Goal: Transaction & Acquisition: Purchase product/service

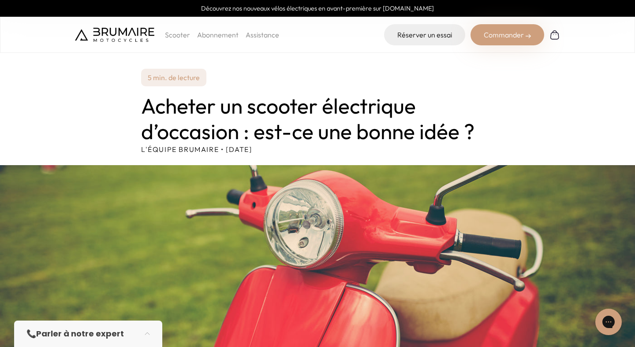
click at [553, 37] on img at bounding box center [554, 35] width 11 height 11
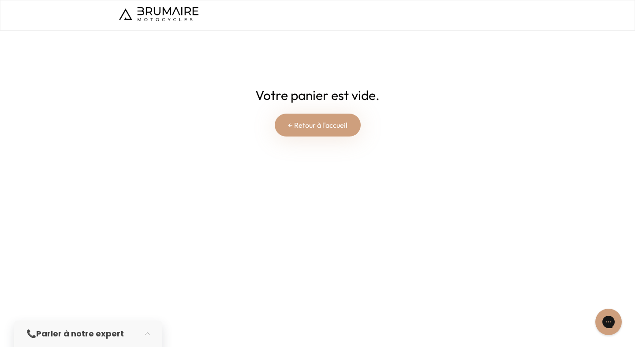
click at [325, 130] on link "← Retour à l'accueil" at bounding box center [318, 125] width 86 height 23
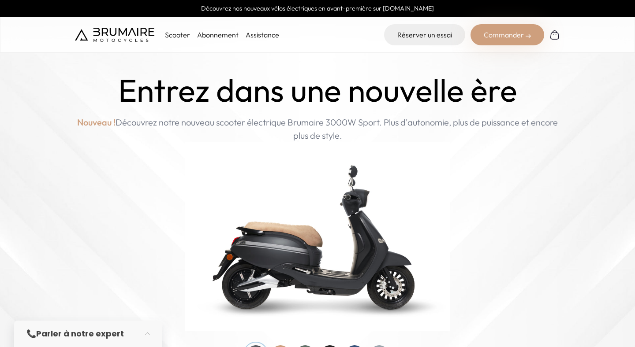
click at [517, 36] on div "Commander" at bounding box center [507, 34] width 74 height 21
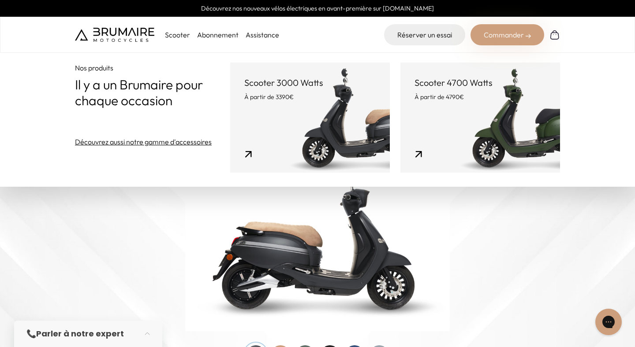
click at [468, 128] on link "Scooter 4700 Watts À partir de 4790€" at bounding box center [480, 118] width 160 height 110
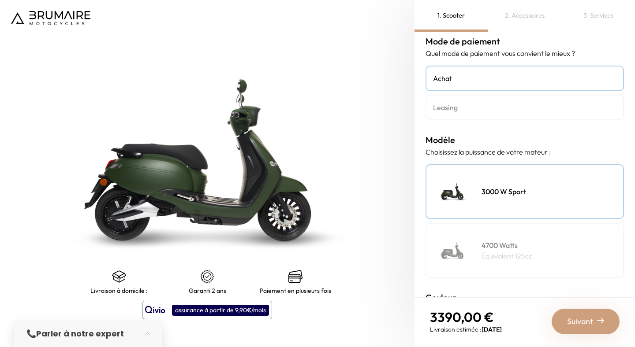
scroll to position [1, 0]
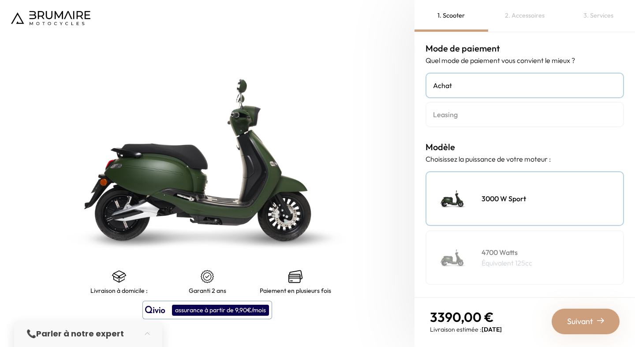
click at [492, 116] on h4 "Leasing" at bounding box center [524, 114] width 183 height 11
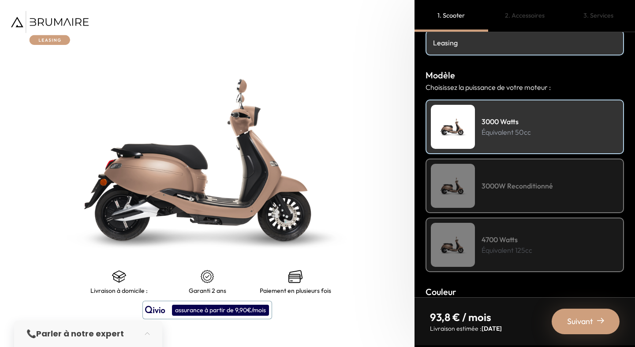
scroll to position [81, 0]
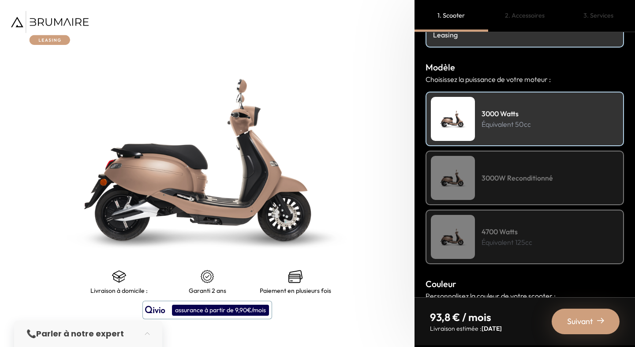
click at [509, 178] on h4 "3000W Reconditionné" at bounding box center [517, 178] width 71 height 11
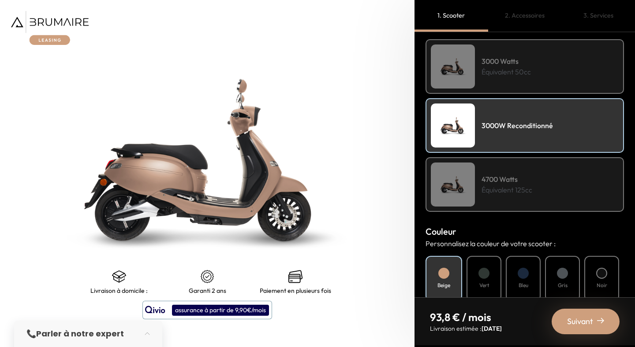
scroll to position [136, 0]
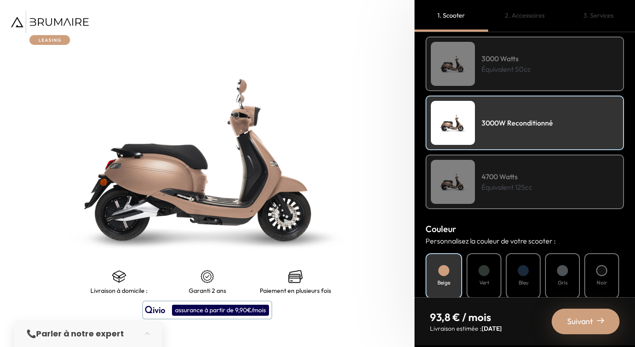
click at [510, 187] on p "Équivalent 125cc" at bounding box center [507, 187] width 51 height 11
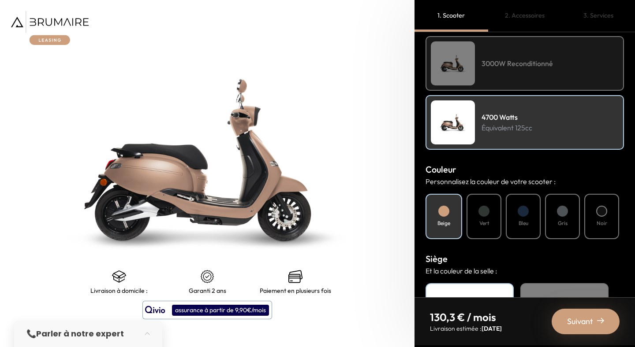
scroll to position [212, 0]
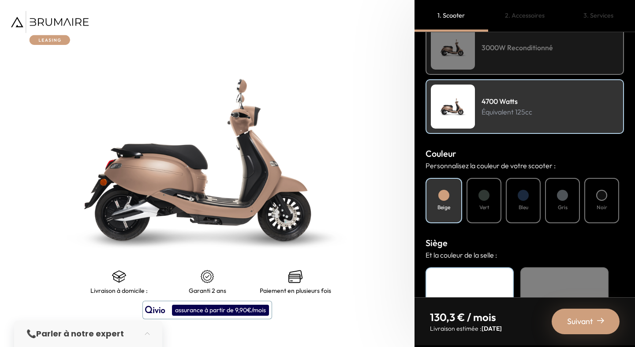
click at [475, 200] on div "Vert" at bounding box center [484, 200] width 35 height 45
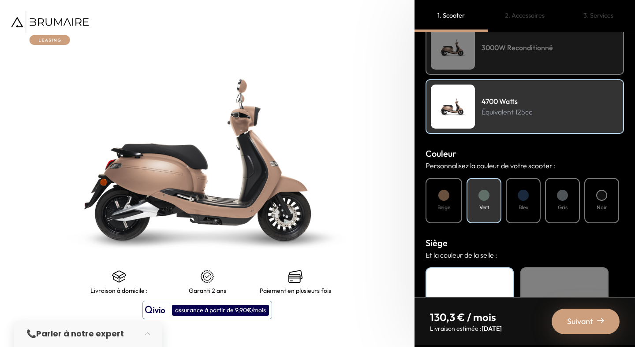
click at [522, 208] on h4 "Bleu" at bounding box center [524, 208] width 10 height 8
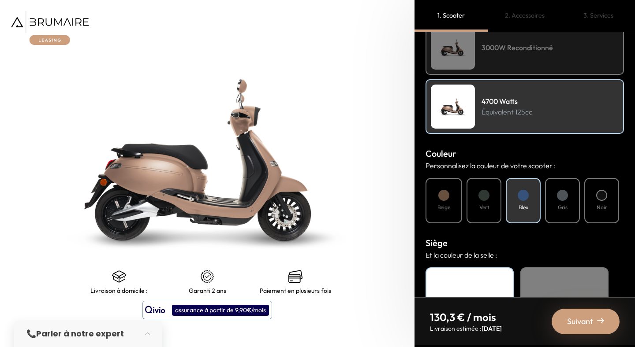
click at [554, 205] on div "Gris" at bounding box center [562, 200] width 35 height 45
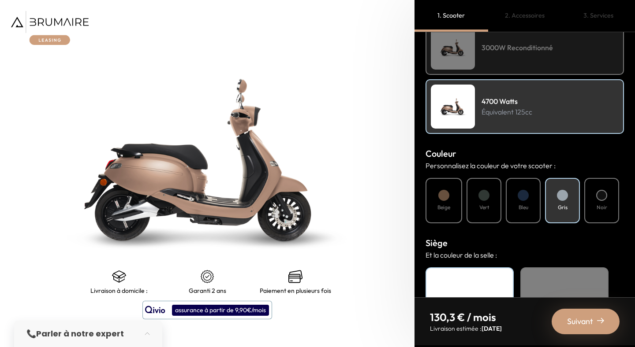
click at [600, 191] on div at bounding box center [601, 195] width 11 height 11
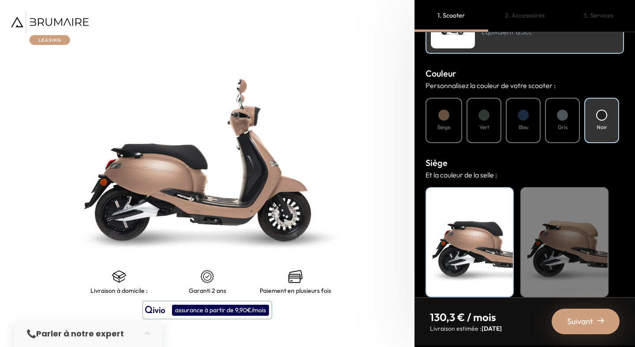
scroll to position [303, 0]
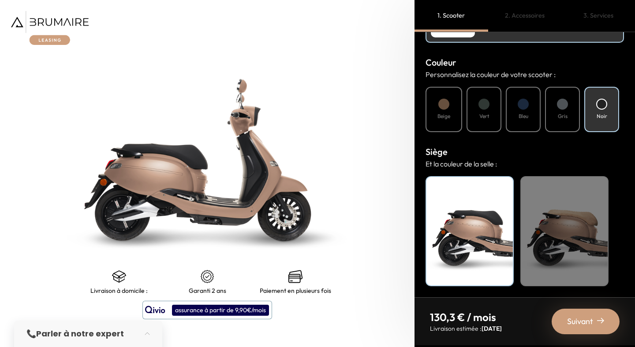
click at [577, 241] on div "Beige" at bounding box center [564, 231] width 88 height 110
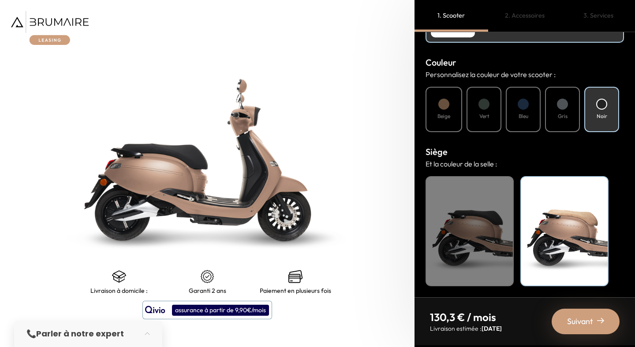
click at [497, 230] on div "Noir" at bounding box center [470, 231] width 88 height 110
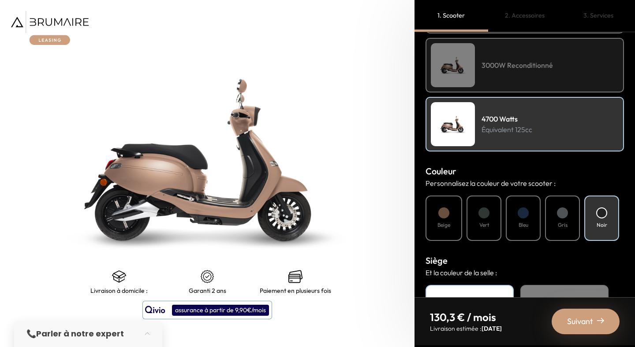
scroll to position [165, 0]
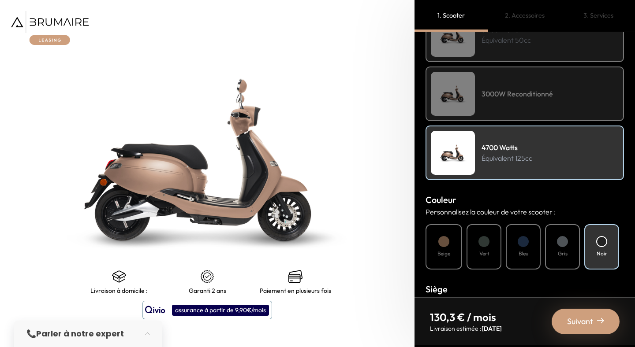
click at [522, 102] on div "3000W Reconditionné" at bounding box center [525, 94] width 198 height 55
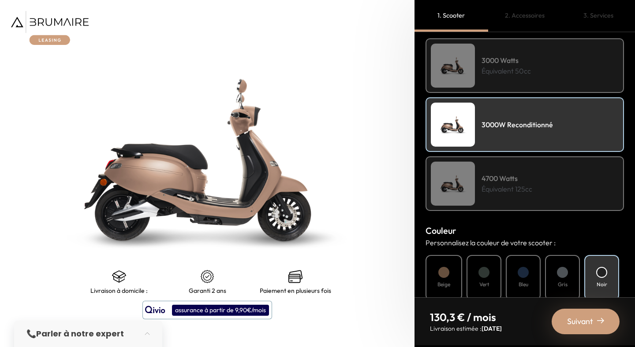
scroll to position [107, 0]
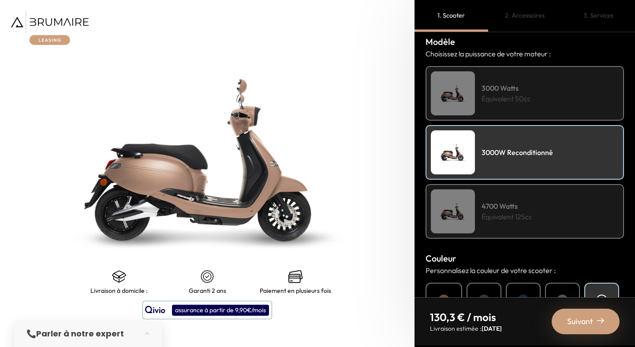
click at [527, 105] on div "3000 Watts Équivalent 50cc" at bounding box center [525, 93] width 198 height 55
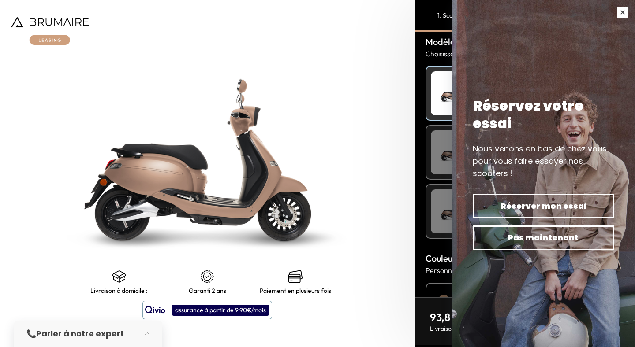
click at [622, 10] on button "button" at bounding box center [622, 12] width 25 height 25
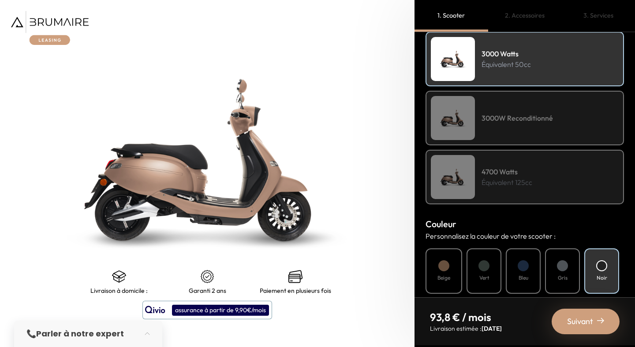
scroll to position [153, 0]
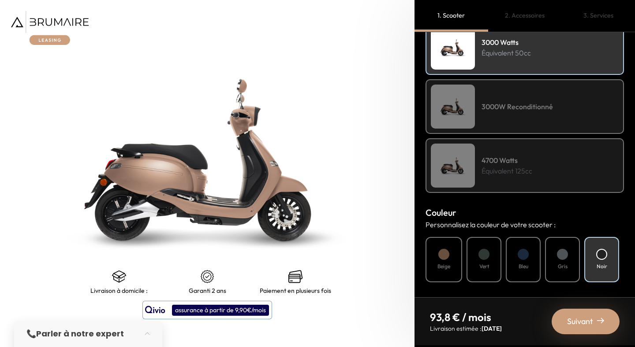
click at [504, 176] on div "4700 Watts Équivalent 125cc" at bounding box center [525, 165] width 198 height 55
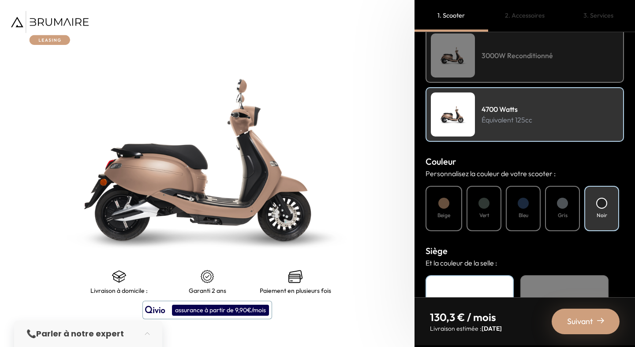
scroll to position [209, 0]
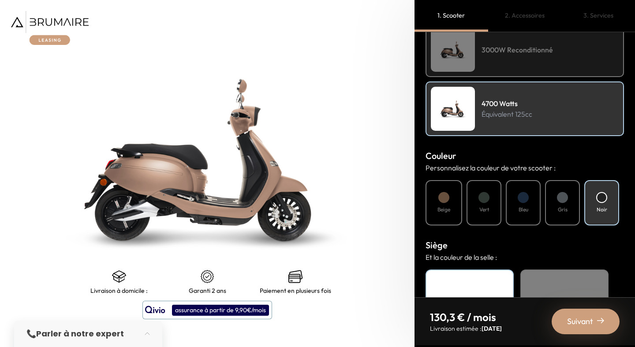
click at [586, 321] on span "Suivant" at bounding box center [580, 322] width 26 height 12
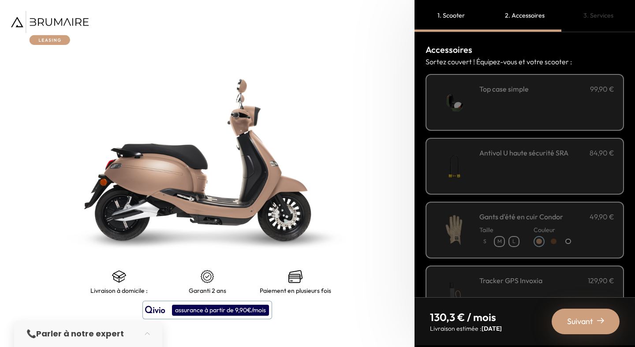
scroll to position [9, 0]
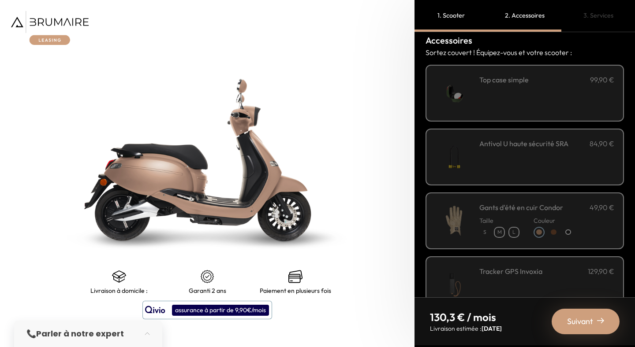
click at [506, 100] on div "**********" at bounding box center [546, 93] width 135 height 37
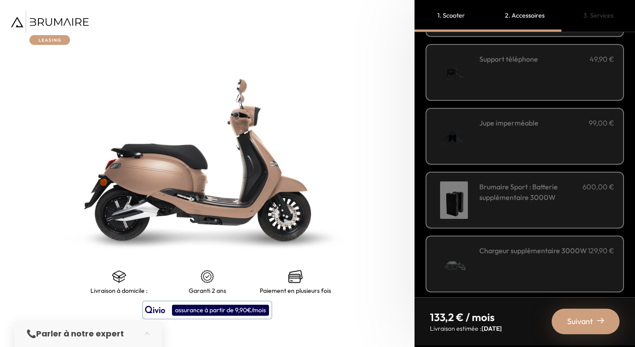
scroll to position [292, 0]
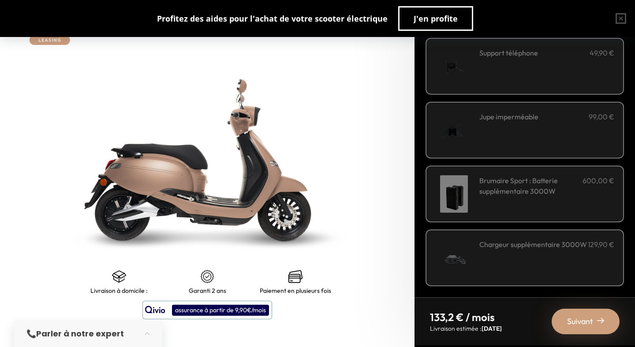
click at [583, 324] on span "Suivant" at bounding box center [580, 322] width 26 height 12
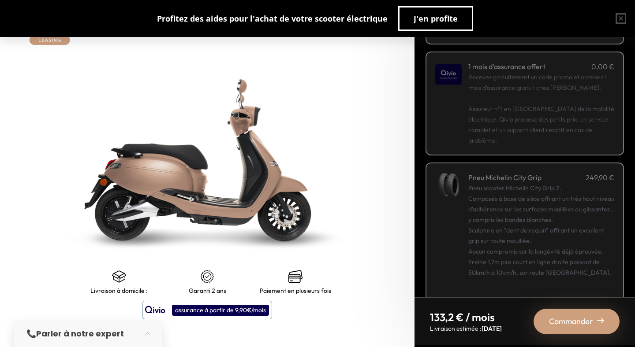
scroll to position [135, 0]
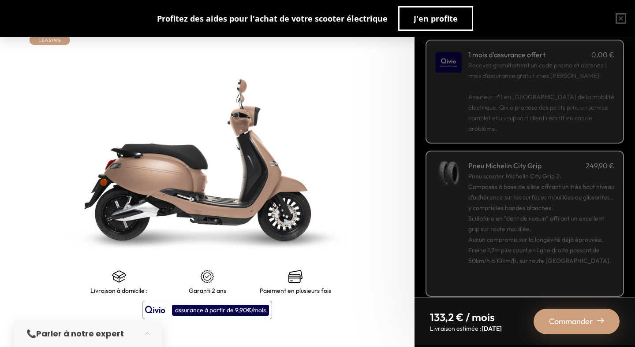
click at [558, 317] on span "Commander" at bounding box center [571, 322] width 44 height 12
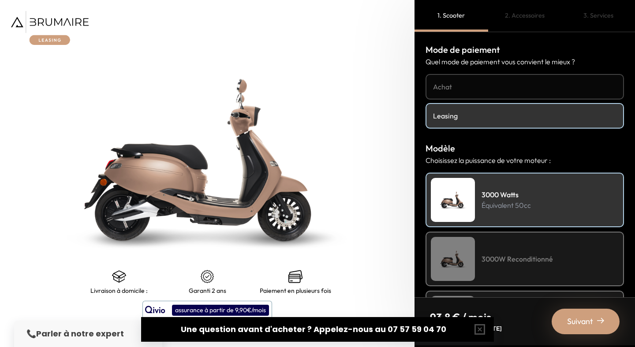
click at [467, 87] on h4 "Achat" at bounding box center [524, 87] width 183 height 11
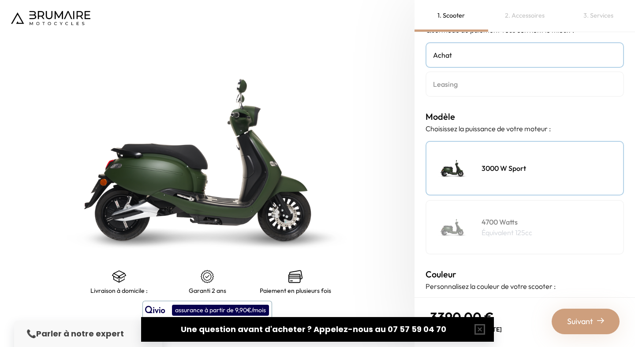
scroll to position [74, 0]
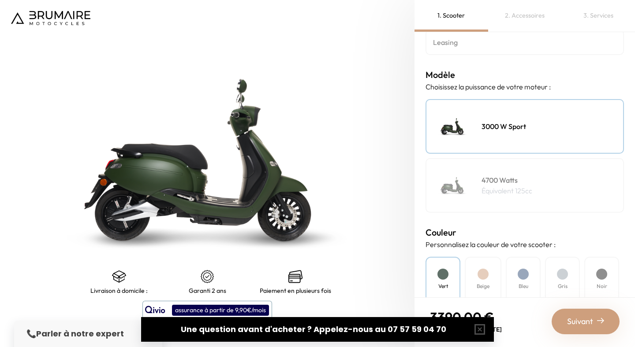
click at [511, 137] on div "3000 W Sport" at bounding box center [525, 126] width 198 height 55
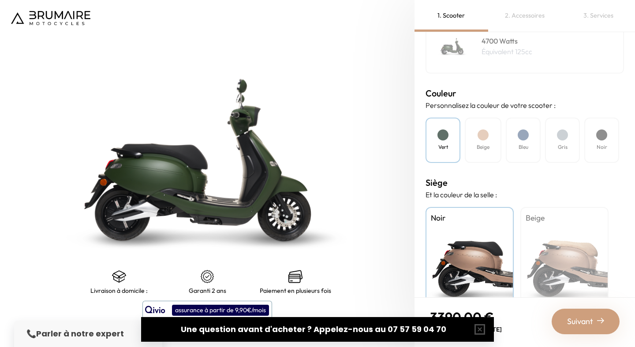
scroll to position [244, 0]
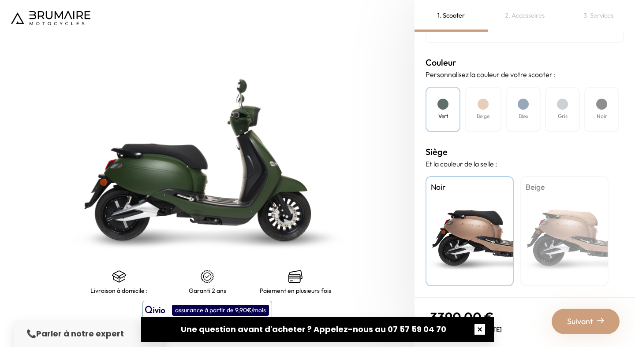
click at [485, 336] on button "button" at bounding box center [480, 330] width 28 height 28
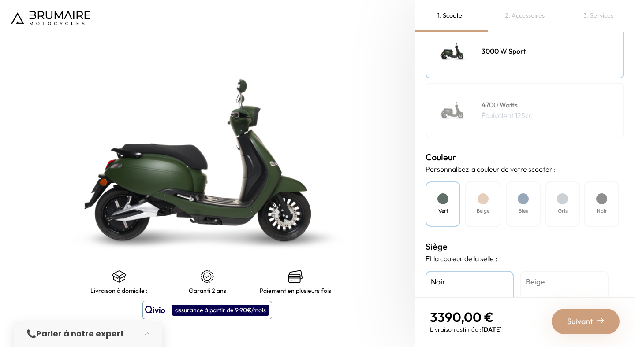
scroll to position [131, 0]
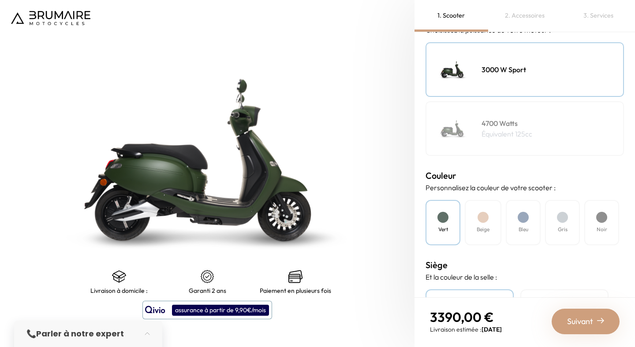
click at [490, 126] on h4 "4700 Watts" at bounding box center [507, 123] width 51 height 11
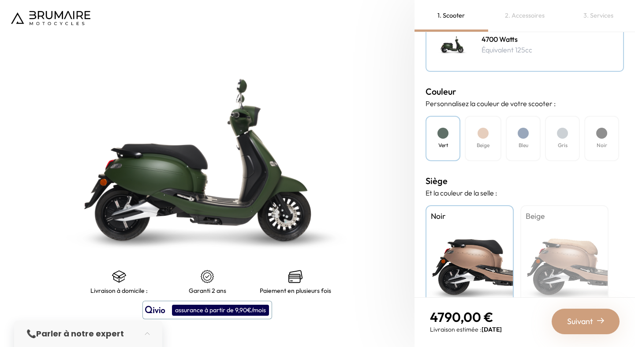
scroll to position [202, 0]
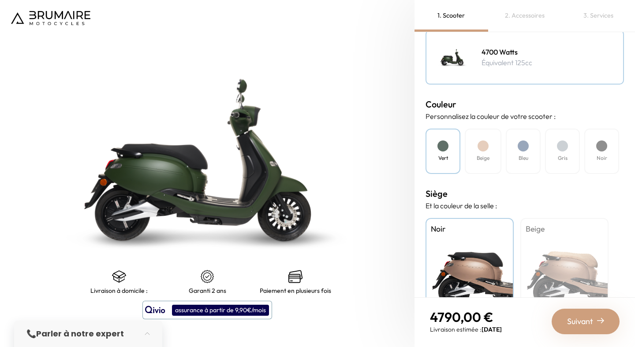
click at [595, 162] on div "Noir" at bounding box center [601, 151] width 35 height 45
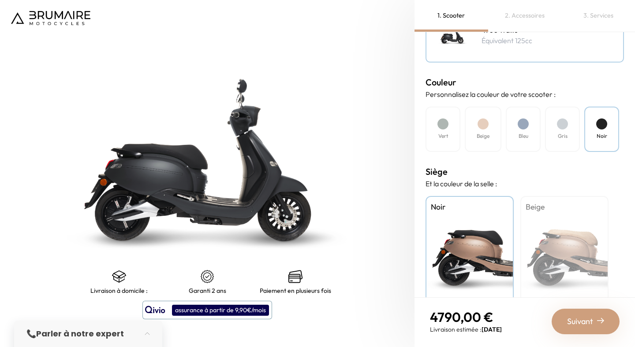
scroll to position [199, 0]
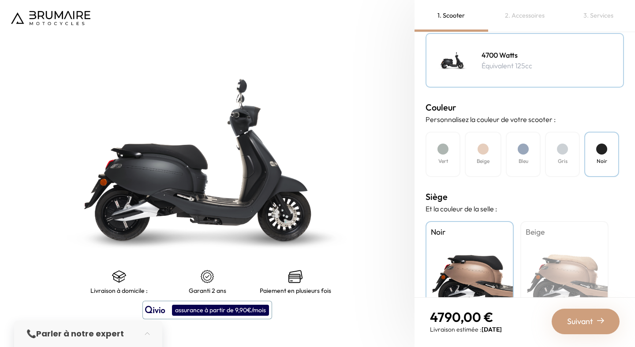
click at [484, 161] on h4 "Beige" at bounding box center [483, 161] width 13 height 8
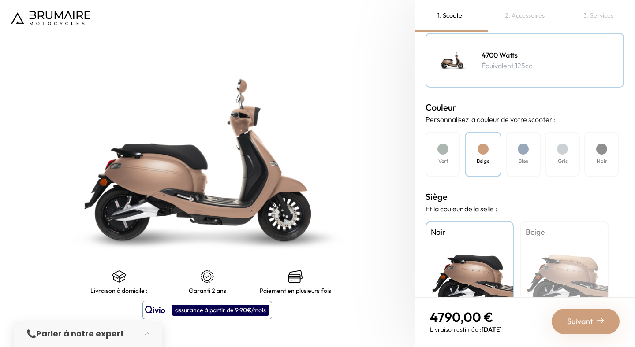
click at [533, 164] on div "Bleu" at bounding box center [523, 154] width 35 height 45
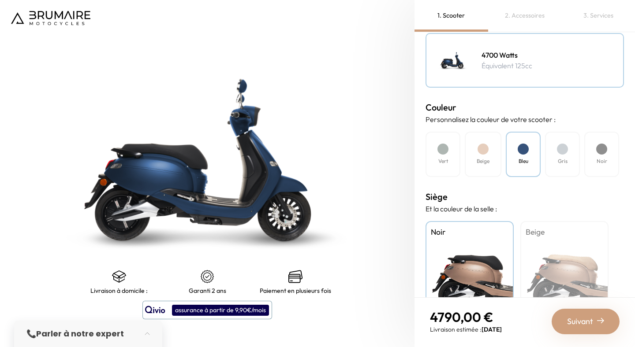
click at [557, 165] on div "Gris" at bounding box center [562, 154] width 35 height 45
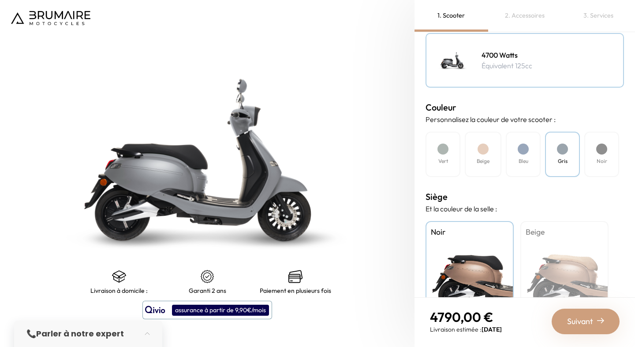
scroll to position [244, 0]
